Goal: Task Accomplishment & Management: Manage account settings

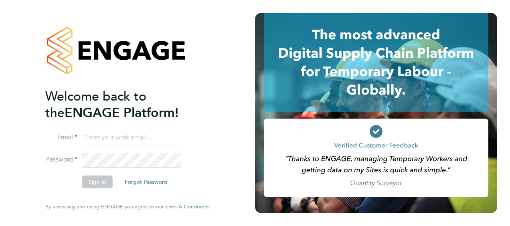
type input "[PERSON_NAME][EMAIL_ADDRESS][PERSON_NAME][DOMAIN_NAME]"
click at [103, 185] on button "Sign In" at bounding box center [97, 182] width 30 height 13
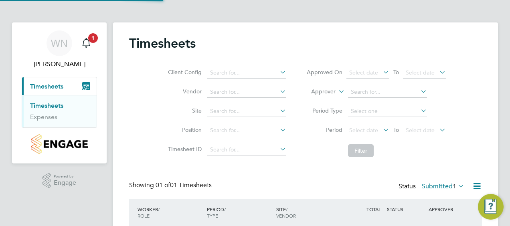
scroll to position [20, 69]
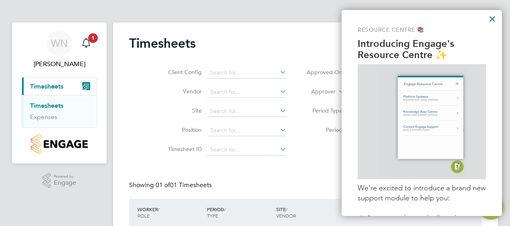
click at [492, 20] on button "×" at bounding box center [493, 18] width 8 height 13
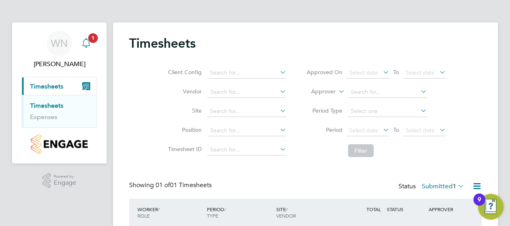
click at [90, 39] on span "1" at bounding box center [93, 38] width 10 height 10
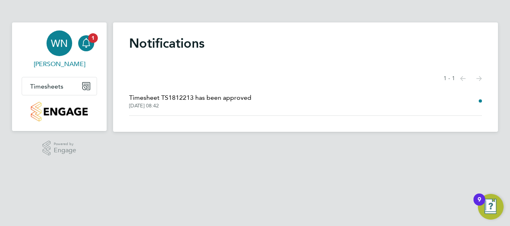
click at [61, 45] on span "WN" at bounding box center [59, 43] width 17 height 10
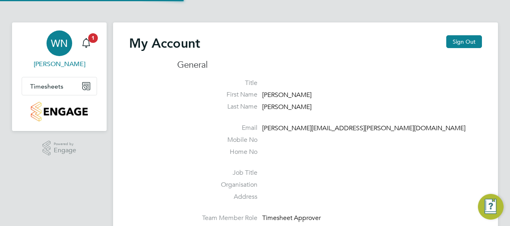
type input "[PERSON_NAME][EMAIL_ADDRESS][PERSON_NAME][DOMAIN_NAME]"
click at [59, 91] on button "Timesheets" at bounding box center [59, 86] width 75 height 18
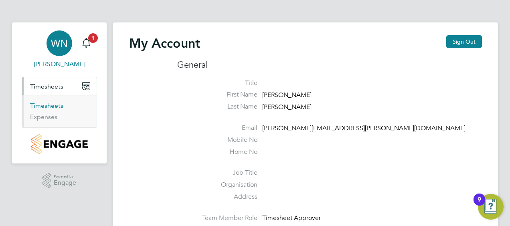
click at [51, 108] on link "Timesheets" at bounding box center [46, 106] width 33 height 8
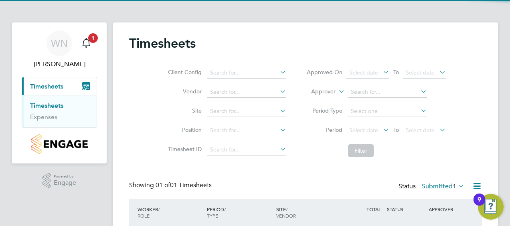
scroll to position [62, 0]
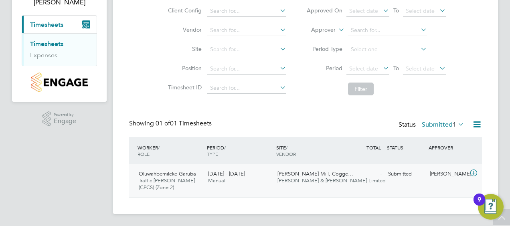
click at [475, 173] on icon at bounding box center [474, 173] width 10 height 6
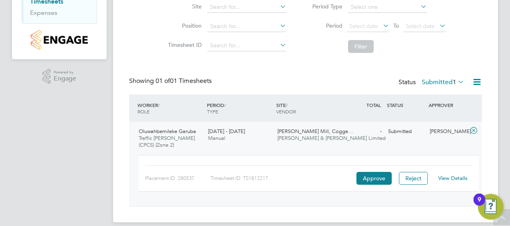
scroll to position [104, 0]
click at [450, 176] on link "View Details" at bounding box center [453, 178] width 29 height 7
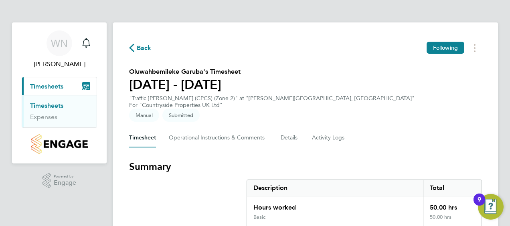
click at [138, 46] on span "Back" at bounding box center [144, 48] width 15 height 10
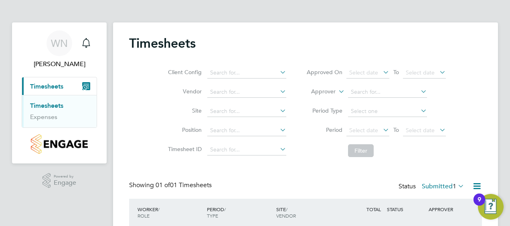
scroll to position [62, 0]
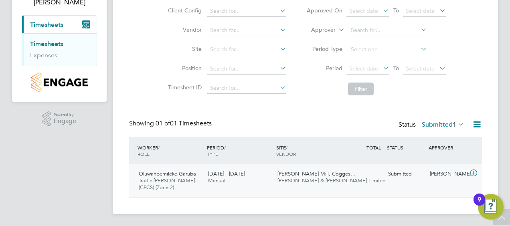
click at [156, 171] on span "Oluwahbemileke Garuba" at bounding box center [167, 174] width 57 height 7
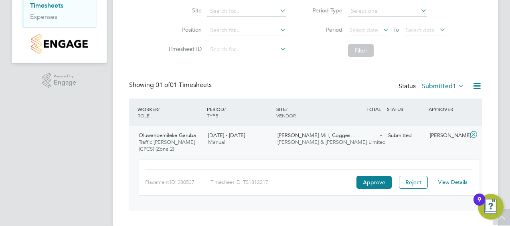
scroll to position [113, 0]
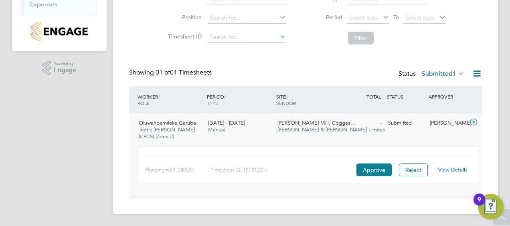
click at [455, 169] on link "View Details" at bounding box center [453, 170] width 29 height 7
